Goal: Task Accomplishment & Management: Manage account settings

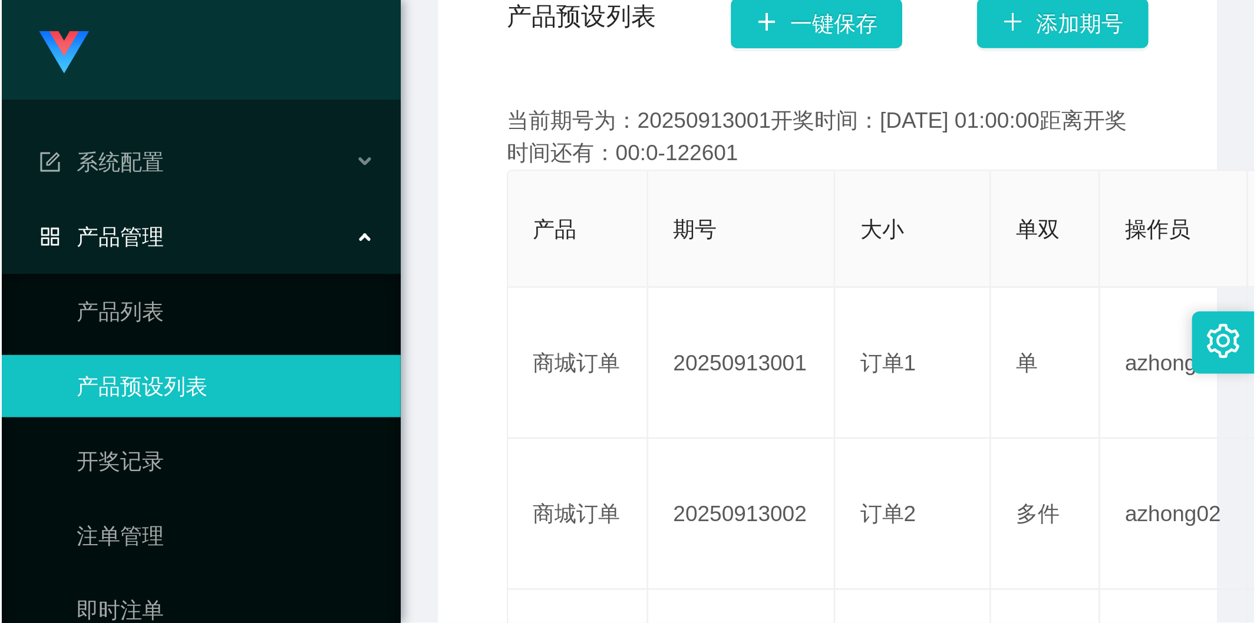
scroll to position [65, 0]
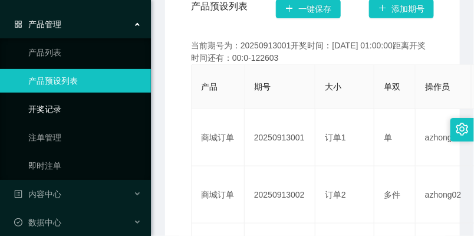
click at [72, 101] on link "开奖记录" at bounding box center [84, 109] width 113 height 24
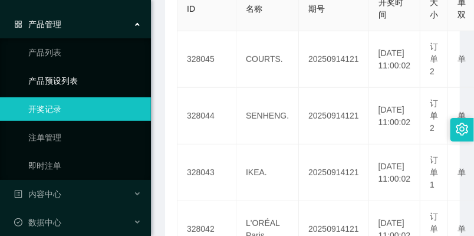
click at [78, 71] on link "产品预设列表" at bounding box center [84, 81] width 113 height 24
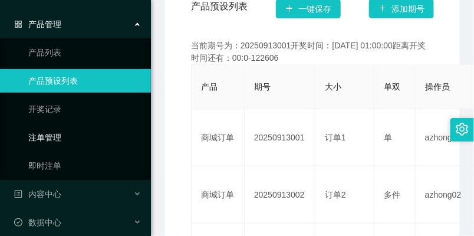
click at [98, 147] on link "注单管理" at bounding box center [84, 138] width 113 height 24
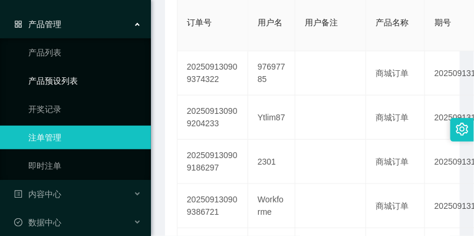
click at [85, 83] on link "产品预设列表" at bounding box center [84, 81] width 113 height 24
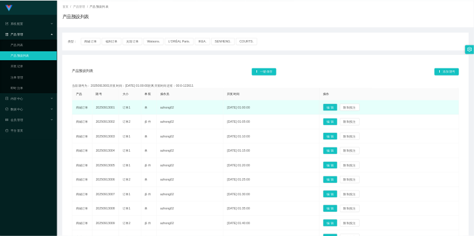
scroll to position [65, 0]
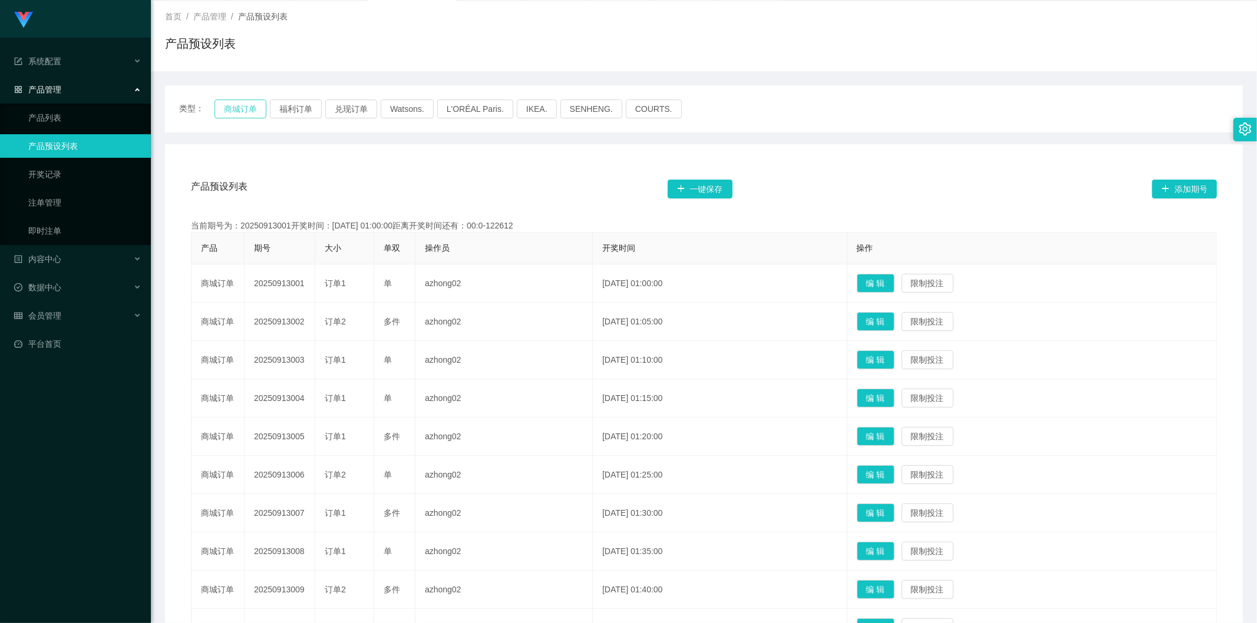
click at [239, 108] on button "商城订单" at bounding box center [240, 109] width 52 height 19
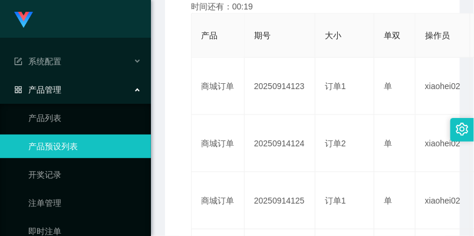
scroll to position [326, 0]
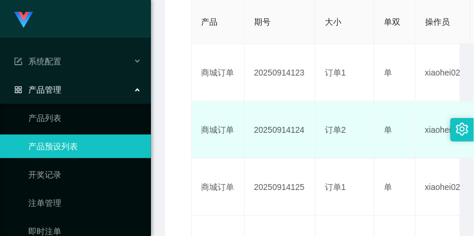
drag, startPoint x: 253, startPoint y: 131, endPoint x: 307, endPoint y: 130, distance: 53.6
click at [307, 130] on td "20250914124" at bounding box center [280, 129] width 71 height 57
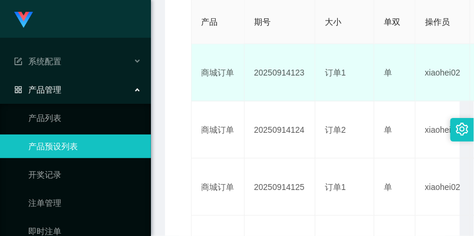
copy td "20250914124"
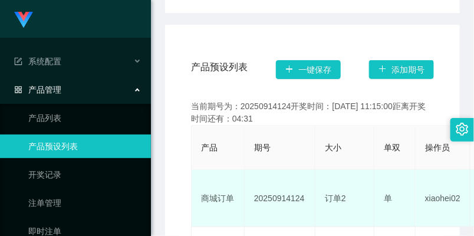
scroll to position [196, 0]
